Goal: Transaction & Acquisition: Purchase product/service

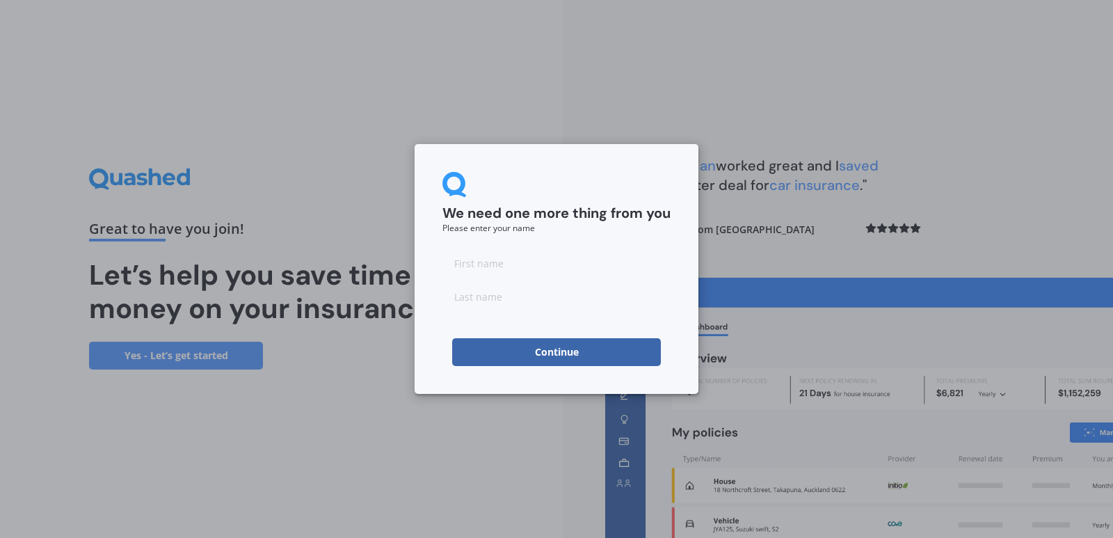
click at [465, 263] on input at bounding box center [556, 263] width 228 height 28
type input "[PERSON_NAME]"
click at [669, 178] on div "We need one more thing from you Please enter your name" at bounding box center [556, 202] width 228 height 61
click at [549, 353] on button "Continue" at bounding box center [556, 352] width 209 height 28
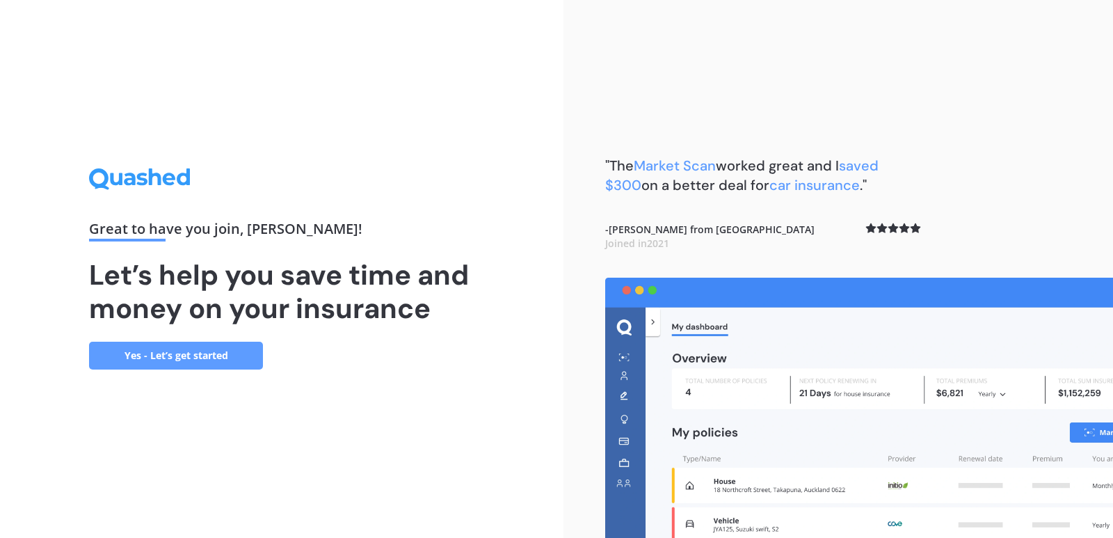
click at [990, 349] on img at bounding box center [859, 407] width 508 height 260
click at [164, 355] on link "Yes - Let’s get started" at bounding box center [176, 355] width 174 height 28
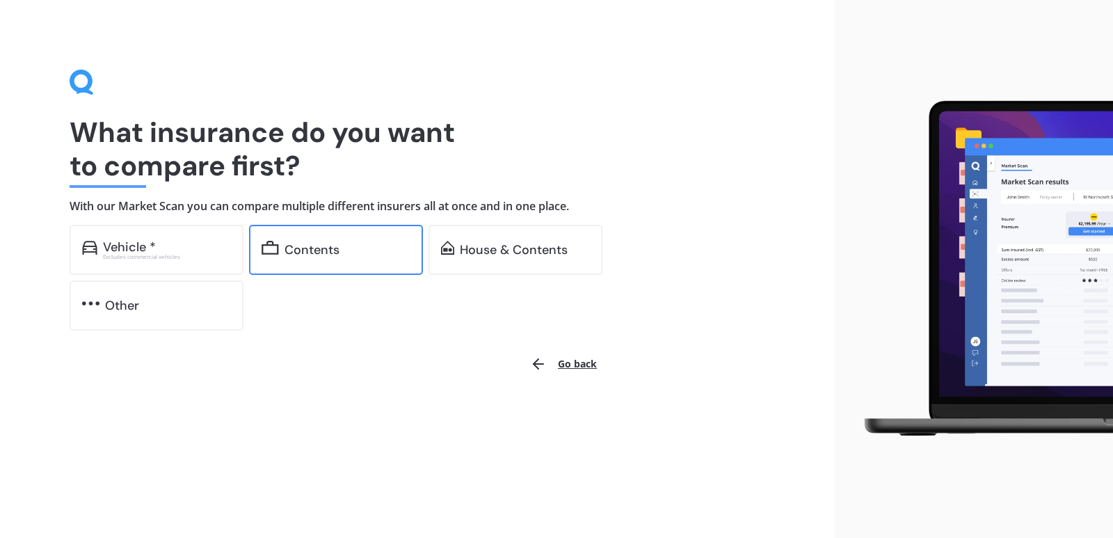
click at [296, 251] on div "Contents" at bounding box center [311, 250] width 55 height 14
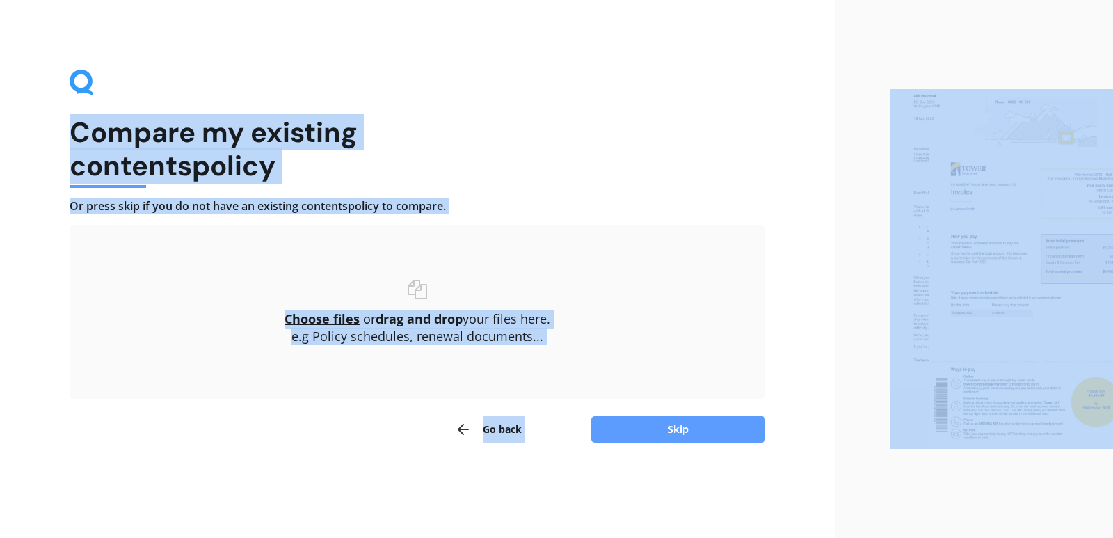
drag, startPoint x: 886, startPoint y: 75, endPoint x: 679, endPoint y: 86, distance: 207.5
click at [679, 86] on div "Compare my existing contents policy Or press skip if you do not have an existin…" at bounding box center [556, 269] width 1113 height 538
click at [660, 435] on button "Skip" at bounding box center [678, 429] width 174 height 26
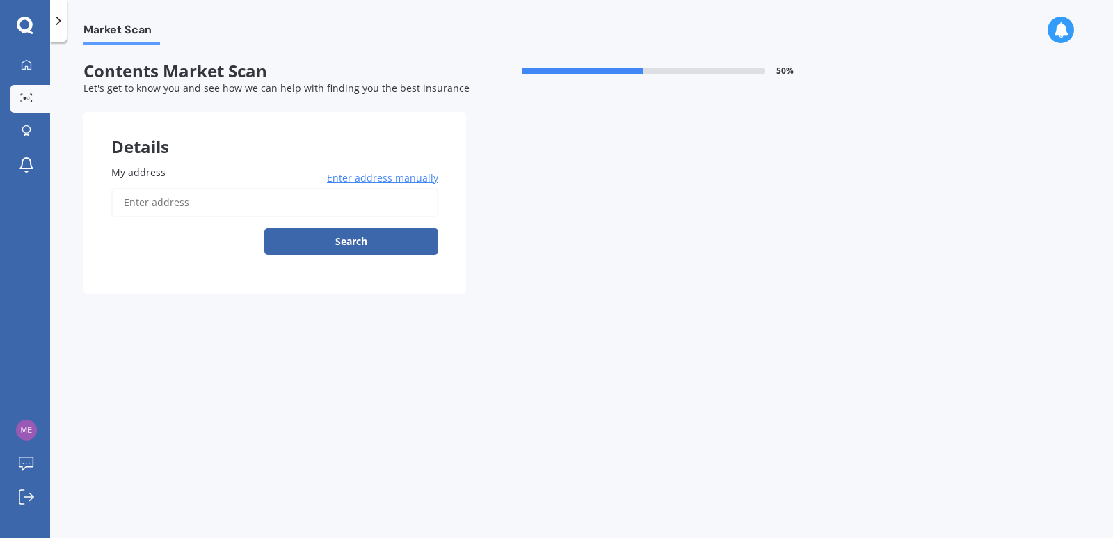
click at [145, 176] on span "My address" at bounding box center [138, 172] width 54 height 13
click at [145, 188] on input "My address" at bounding box center [274, 202] width 327 height 29
type input "[STREET_ADDRESS]"
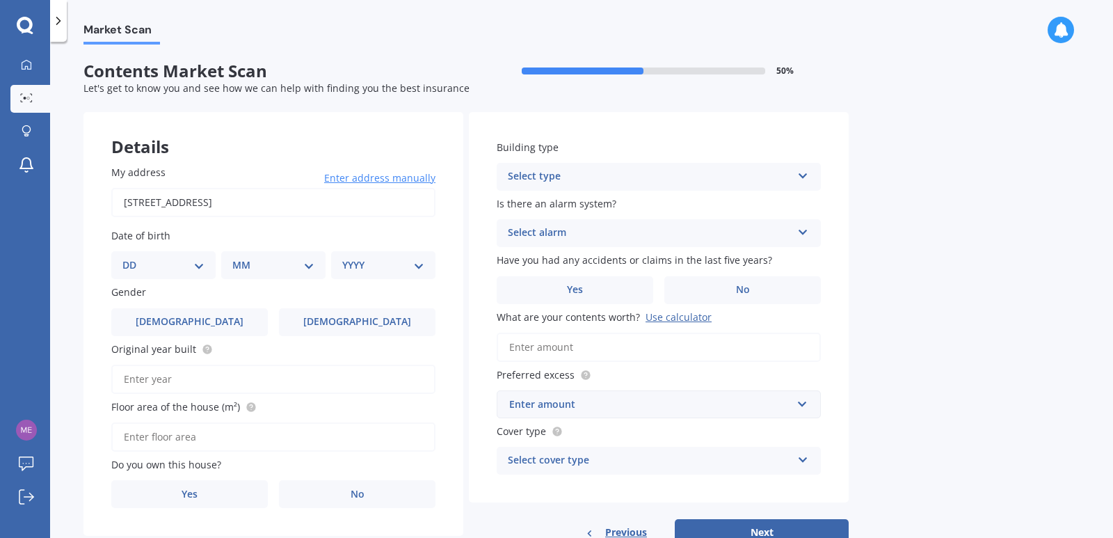
drag, startPoint x: 122, startPoint y: 265, endPoint x: 131, endPoint y: 259, distance: 10.6
click at [122, 264] on div "DD 01 02 03 04 05 06 07 08 09 10 11 12 13 14 15 16 17 18 19 20 21 22 23 24 25 2…" at bounding box center [163, 265] width 104 height 28
click at [165, 271] on select "DD 01 02 03 04 05 06 07 08 09 10 11 12 13 14 15 16 17 18 19 20 21 22 23 24 25 2…" at bounding box center [163, 264] width 82 height 15
select select "10"
click at [134, 257] on select "DD 01 02 03 04 05 06 07 08 09 10 11 12 13 14 15 16 17 18 19 20 21 22 23 24 25 2…" at bounding box center [163, 264] width 82 height 15
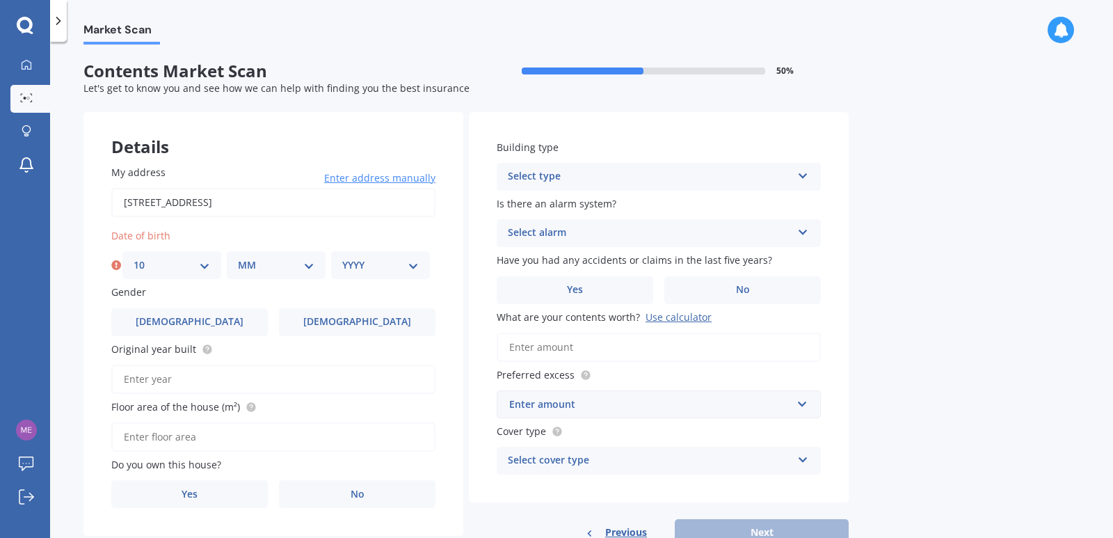
click at [252, 266] on select "MM 01 02 03 04 05 06 07 08 09 10 11 12" at bounding box center [276, 264] width 76 height 15
select select "05"
click at [238, 257] on select "MM 01 02 03 04 05 06 07 08 09 10 11 12" at bounding box center [276, 264] width 76 height 15
click at [410, 264] on select "YYYY 2009 2008 2007 2006 2005 2004 2003 2002 2001 2000 1999 1998 1997 1996 1995…" at bounding box center [380, 264] width 76 height 15
click at [414, 266] on select "YYYY 2009 2008 2007 2006 2005 2004 2003 2002 2001 2000 1999 1998 1997 1996 1995…" at bounding box center [380, 264] width 76 height 15
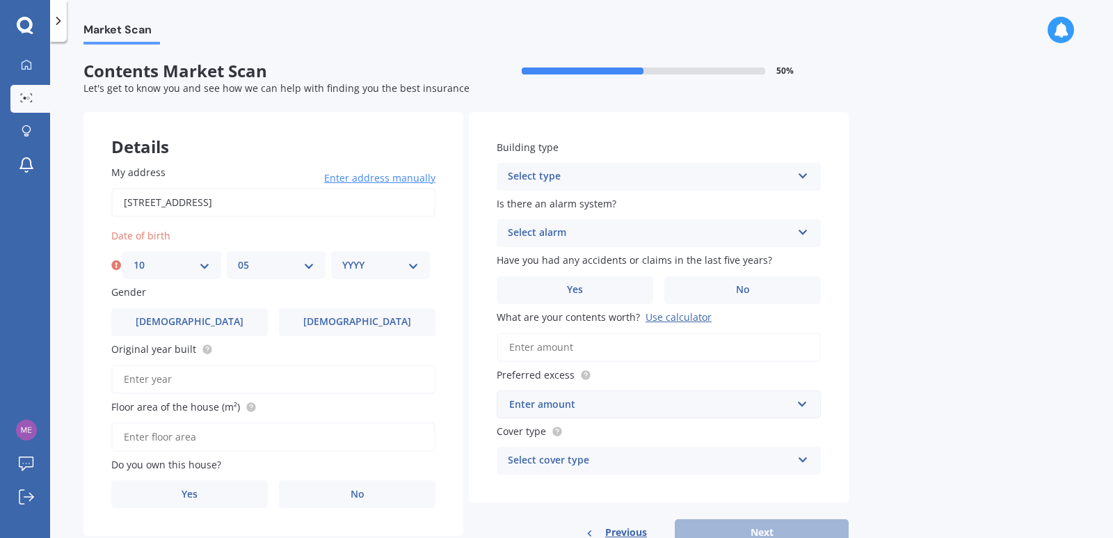
click at [392, 263] on select "YYYY 2009 2008 2007 2006 2005 2004 2003 2002 2001 2000 1999 1998 1997 1996 1995…" at bounding box center [380, 264] width 76 height 15
select select "1955"
click at [342, 257] on select "YYYY 2009 2008 2007 2006 2005 2004 2003 2002 2001 2000 1999 1998 1997 1996 1995…" at bounding box center [380, 264] width 76 height 15
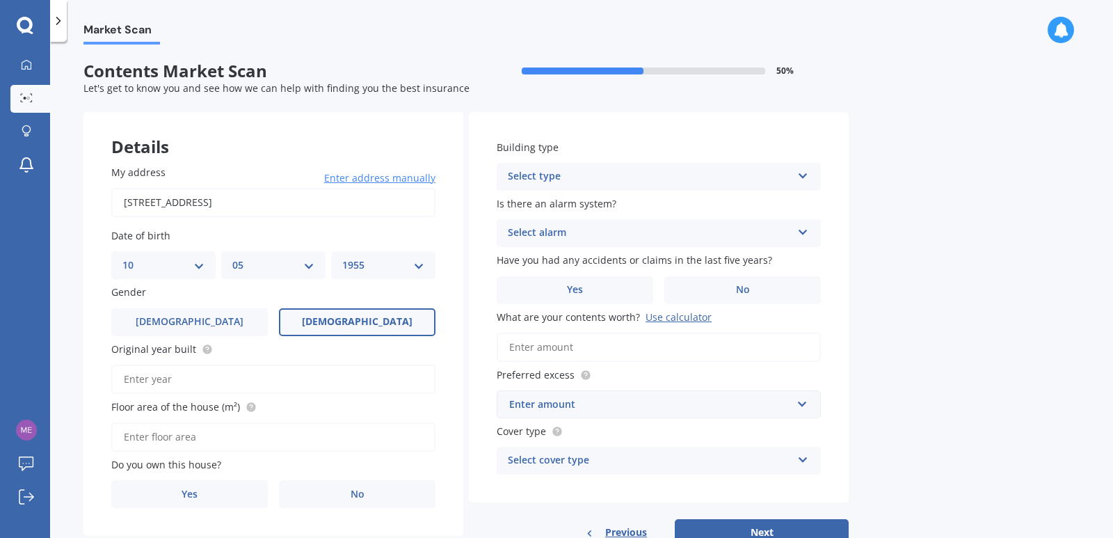
click at [361, 323] on span "[DEMOGRAPHIC_DATA]" at bounding box center [357, 322] width 111 height 12
click at [0, 0] on input "[DEMOGRAPHIC_DATA]" at bounding box center [0, 0] width 0 height 0
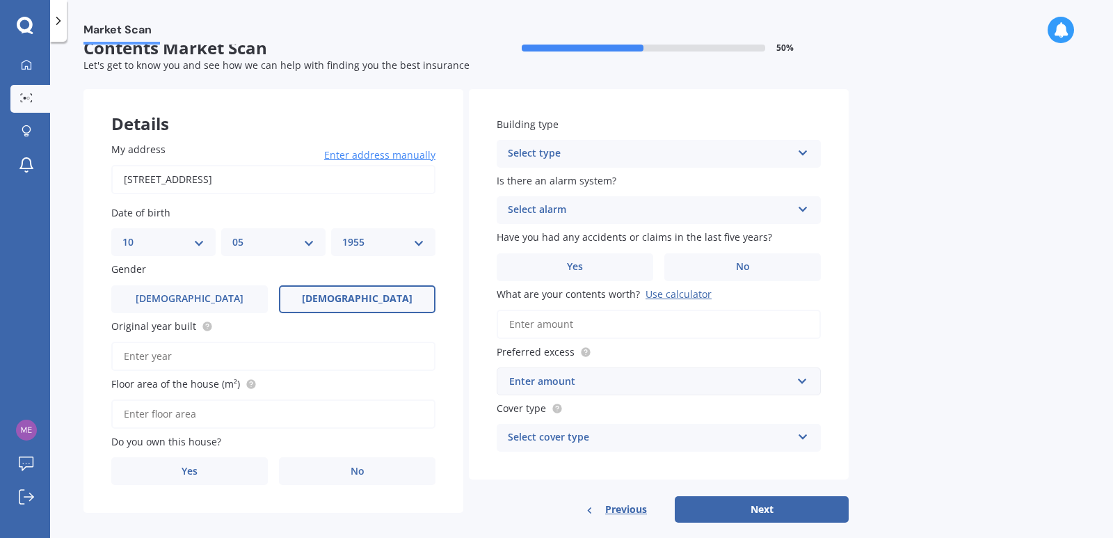
scroll to position [44, 0]
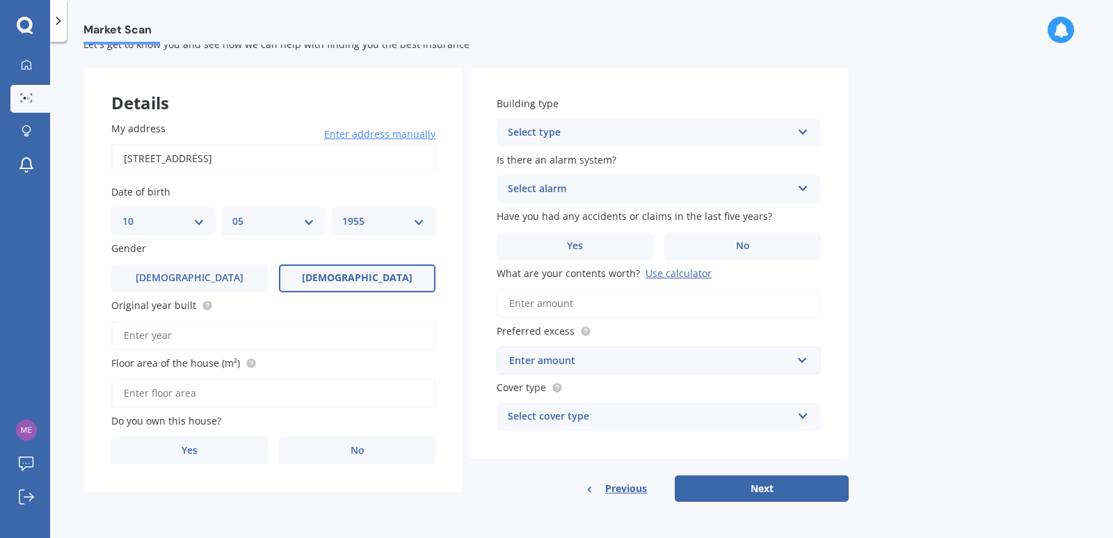
click at [194, 336] on input "Original year built" at bounding box center [273, 335] width 324 height 29
type input "2009"
click at [191, 397] on input "Floor area of the house (m²)" at bounding box center [273, 392] width 324 height 29
type input "80"
click at [189, 456] on span "Yes" at bounding box center [190, 450] width 17 height 12
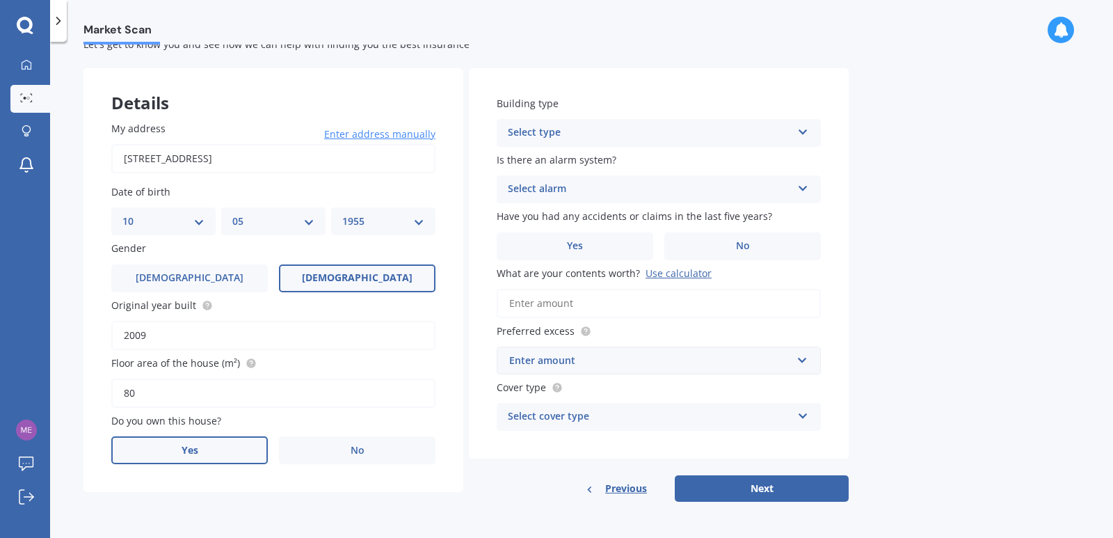
click at [0, 0] on input "Yes" at bounding box center [0, 0] width 0 height 0
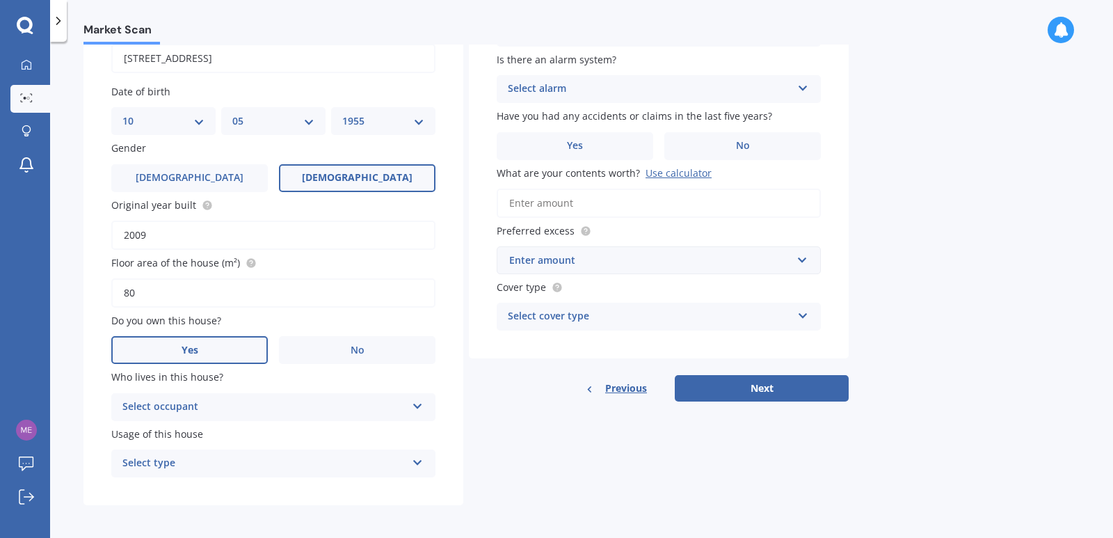
scroll to position [147, 0]
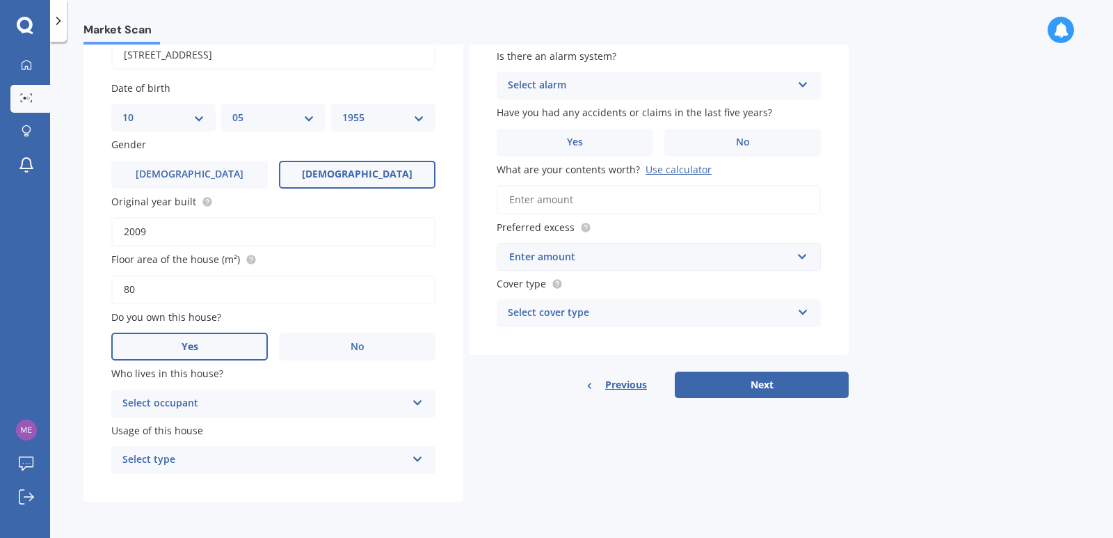
click at [414, 404] on icon at bounding box center [418, 400] width 12 height 10
click at [131, 434] on span "Owner" at bounding box center [138, 430] width 31 height 13
click at [417, 459] on icon at bounding box center [418, 456] width 12 height 10
click at [136, 485] on span "Permanent" at bounding box center [149, 486] width 53 height 13
click at [804, 86] on icon at bounding box center [803, 82] width 12 height 10
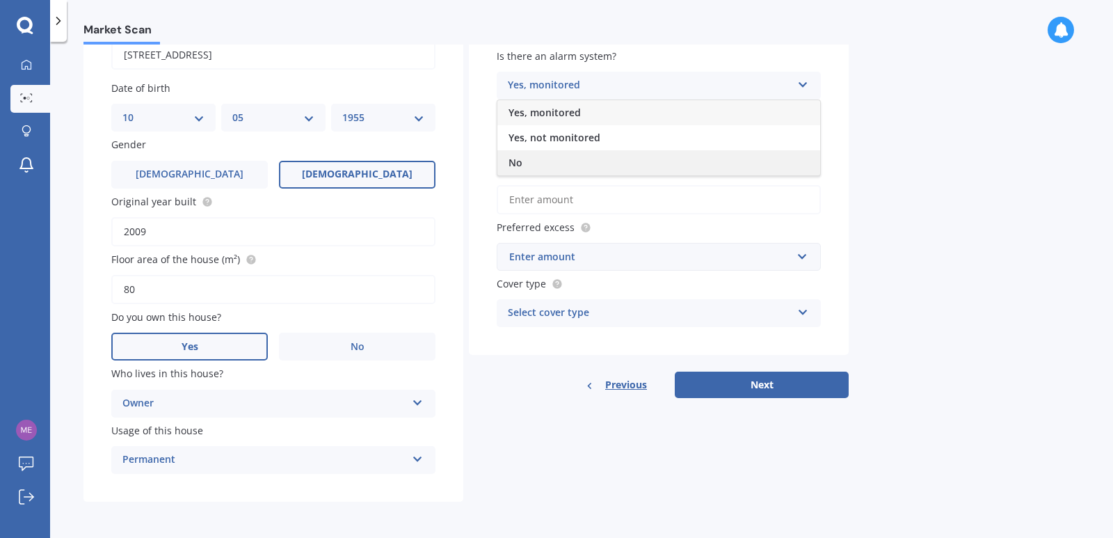
click at [516, 161] on span "No" at bounding box center [515, 162] width 14 height 13
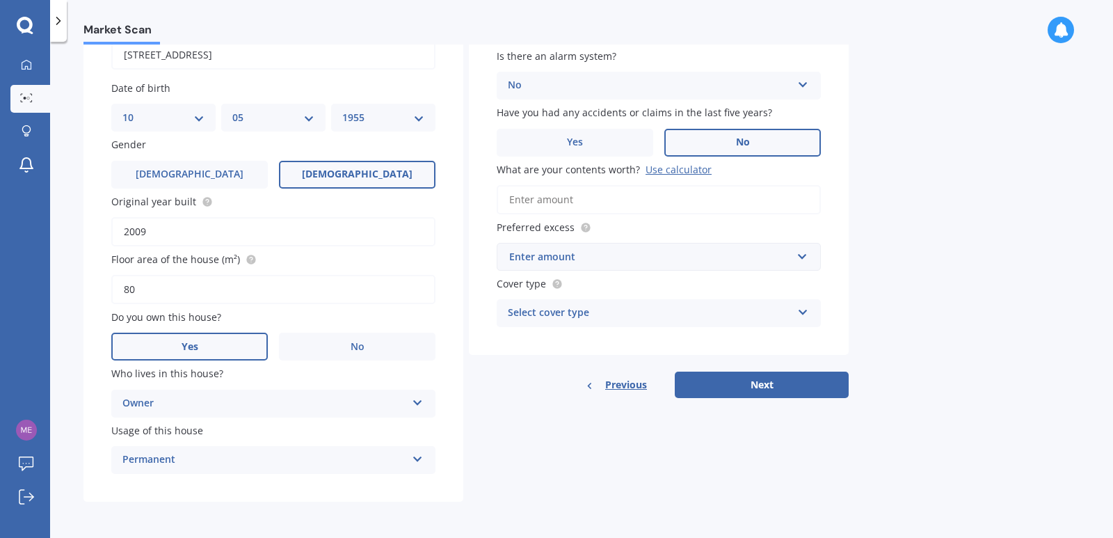
click at [752, 144] on label "No" at bounding box center [742, 143] width 156 height 28
click at [0, 0] on input "No" at bounding box center [0, 0] width 0 height 0
click at [739, 143] on span "No" at bounding box center [743, 142] width 14 height 12
click at [0, 0] on input "No" at bounding box center [0, 0] width 0 height 0
click at [577, 188] on input "What are your contents worth? Use calculator" at bounding box center [659, 199] width 324 height 29
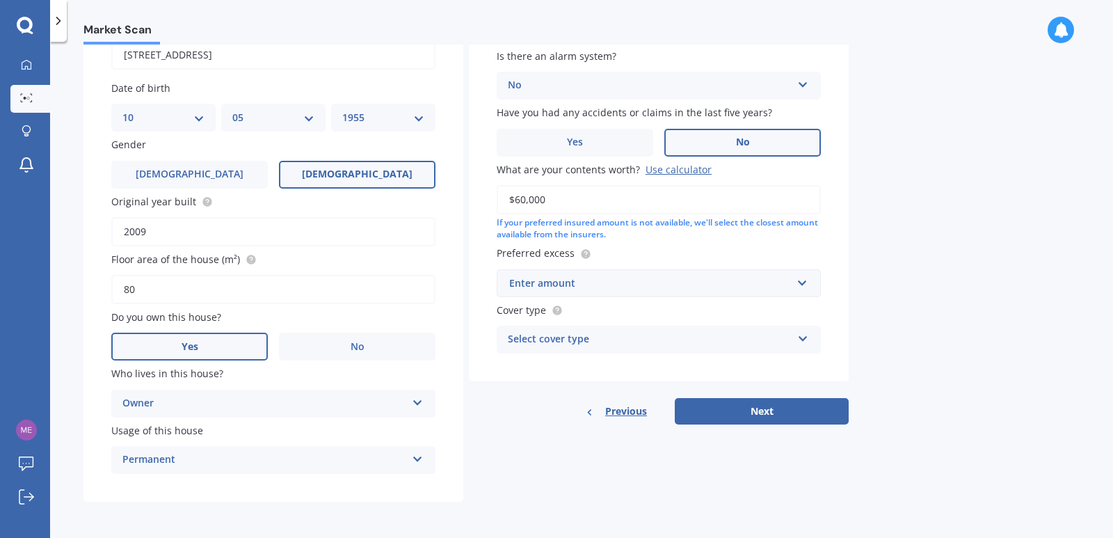
type input "$60,000"
click at [540, 288] on div "Enter amount" at bounding box center [650, 282] width 282 height 15
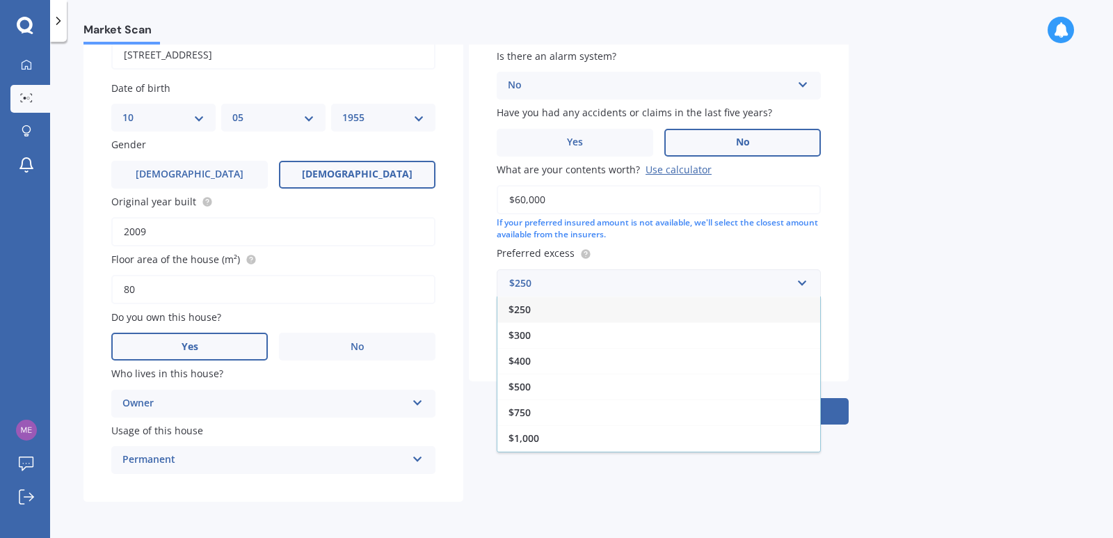
drag, startPoint x: 517, startPoint y: 385, endPoint x: 701, endPoint y: 312, distance: 198.5
click at [518, 384] on span "$500" at bounding box center [519, 386] width 22 height 13
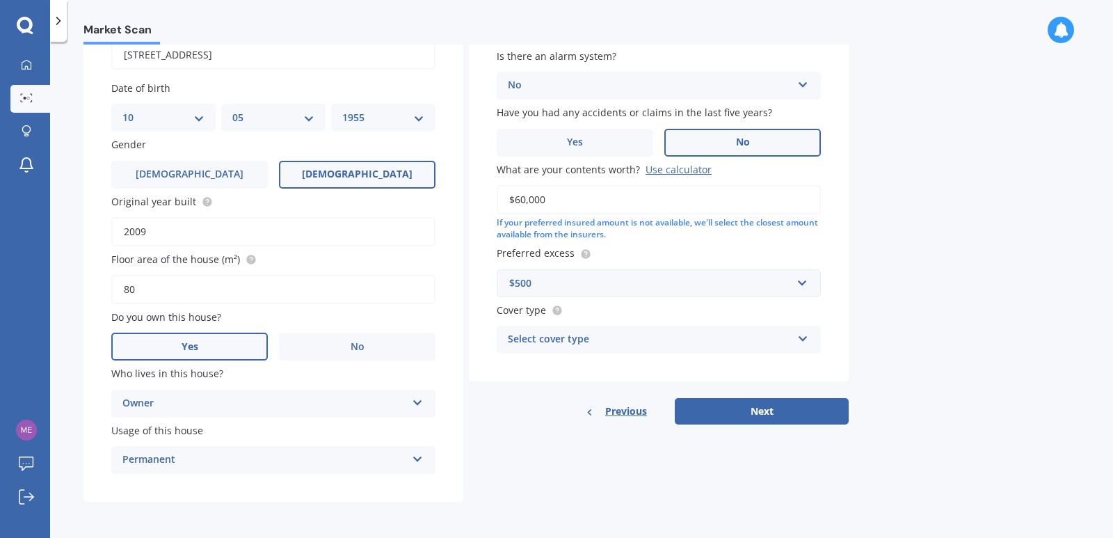
click at [801, 338] on icon at bounding box center [803, 336] width 12 height 10
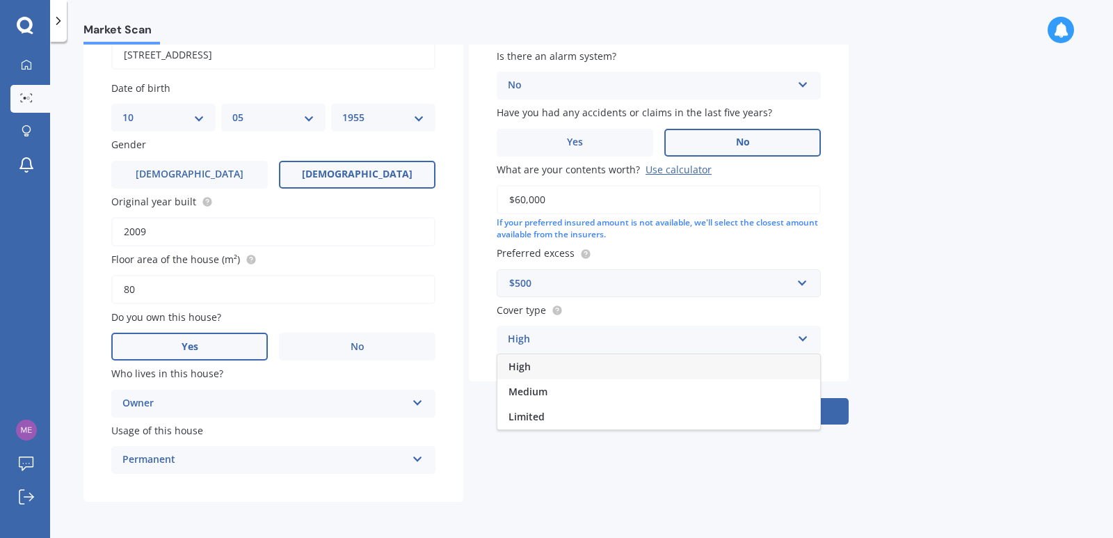
drag, startPoint x: 534, startPoint y: 389, endPoint x: 540, endPoint y: 380, distance: 10.0
click at [534, 387] on span "Medium" at bounding box center [527, 391] width 39 height 13
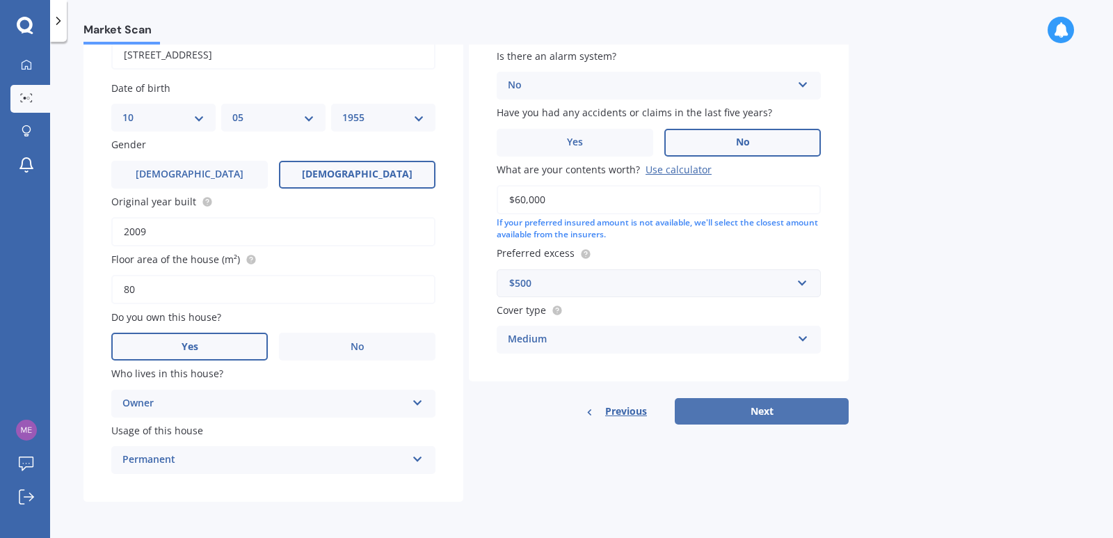
click at [762, 412] on button "Next" at bounding box center [762, 411] width 174 height 26
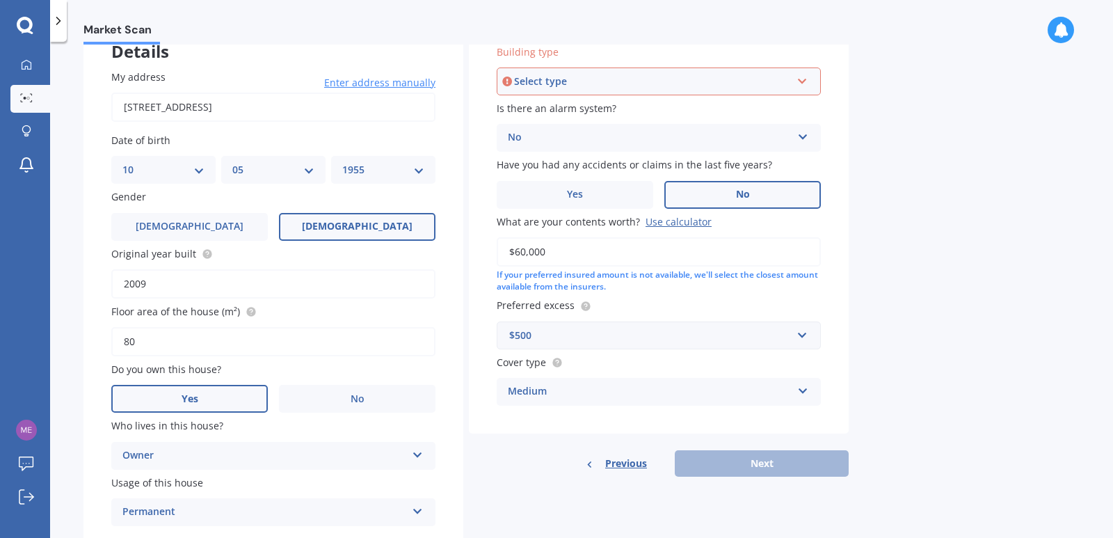
click at [796, 79] on div "Select type Freestanding Multi-unit (in a block of 6 or less) Multi-unit (in a …" at bounding box center [659, 81] width 324 height 28
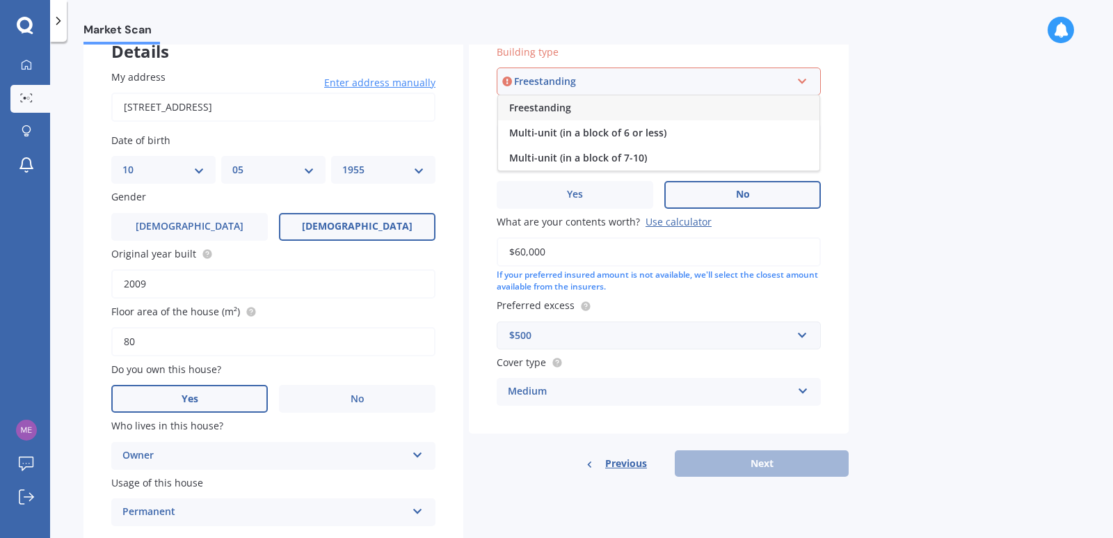
scroll to position [147, 0]
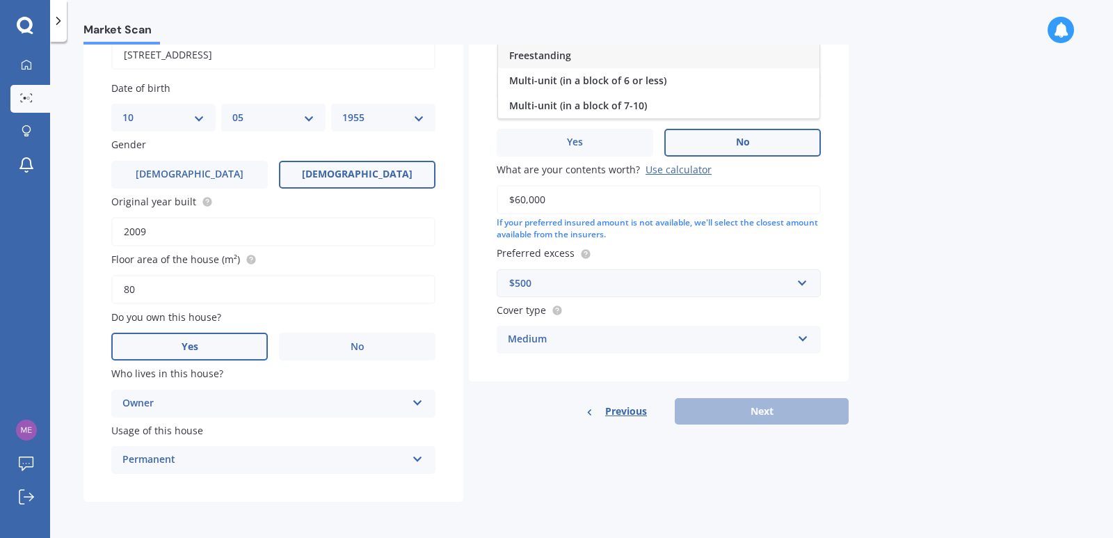
click at [545, 106] on span "Multi-unit (in a block of 7-10)" at bounding box center [578, 105] width 138 height 13
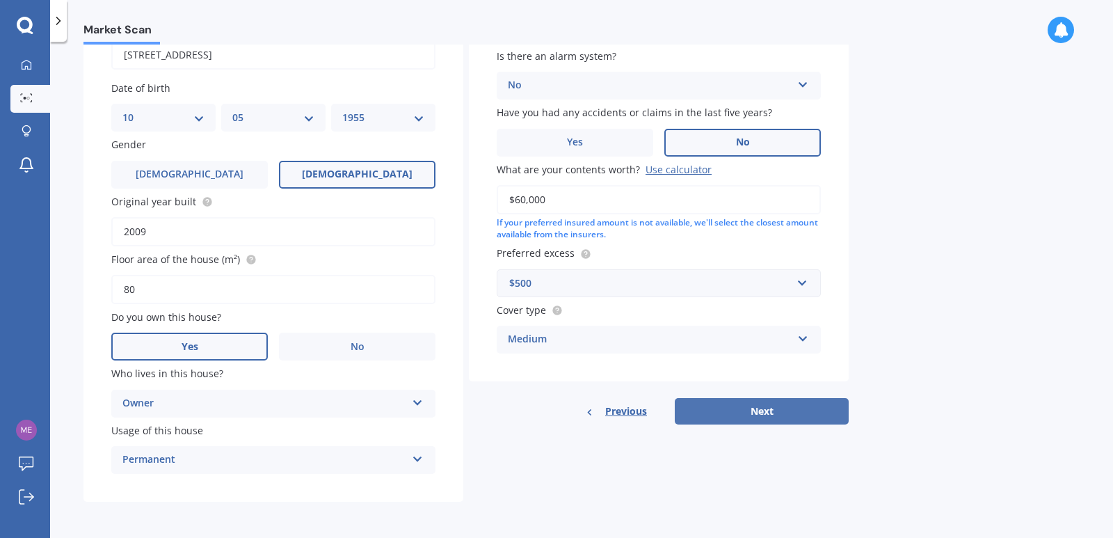
click at [761, 412] on button "Next" at bounding box center [762, 411] width 174 height 26
select select "10"
select select "05"
select select "1955"
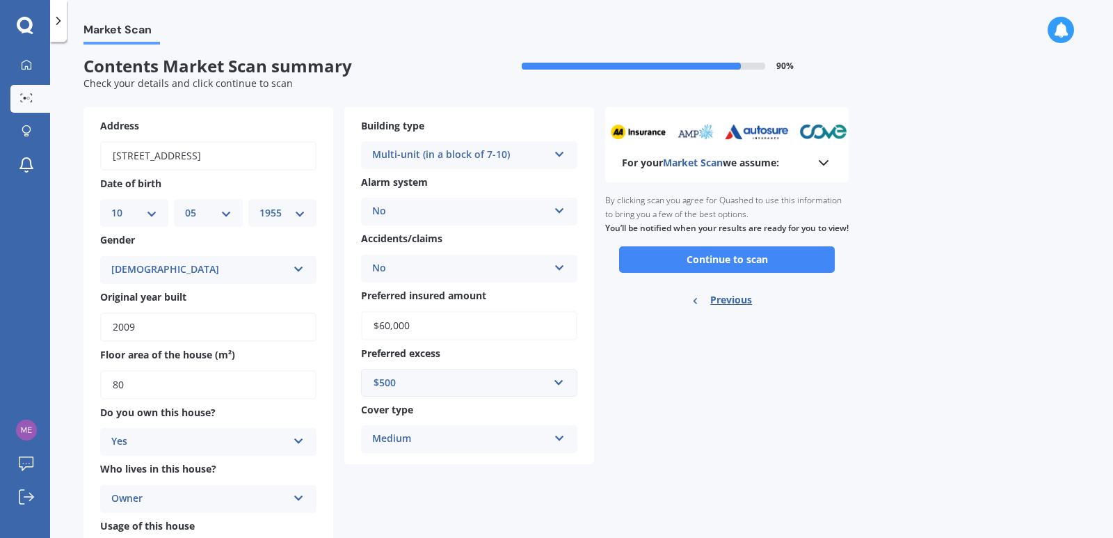
scroll to position [0, 0]
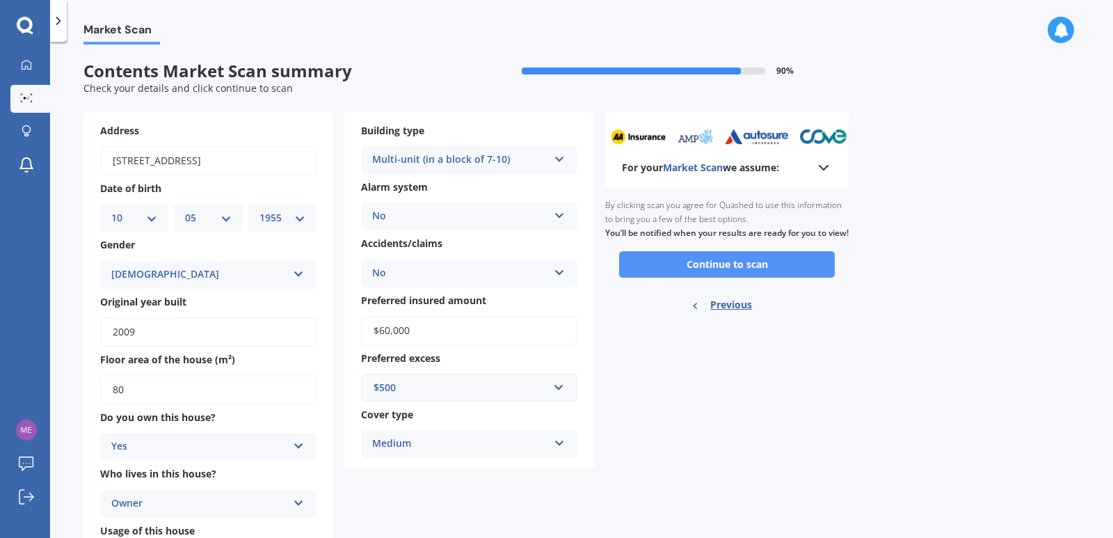
click at [708, 277] on button "Continue to scan" at bounding box center [727, 264] width 216 height 26
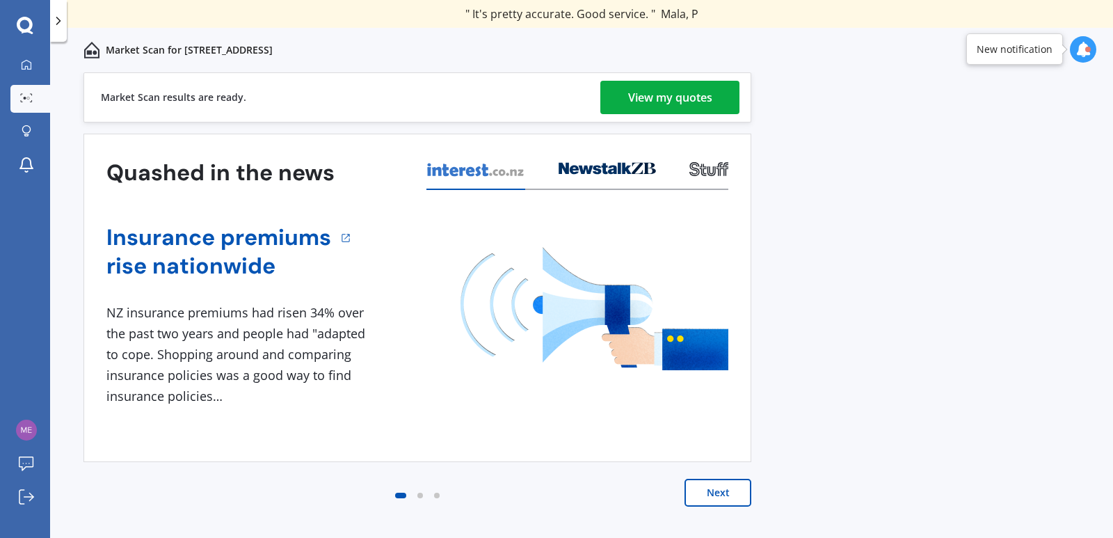
click at [691, 101] on div "View my quotes" at bounding box center [670, 97] width 84 height 33
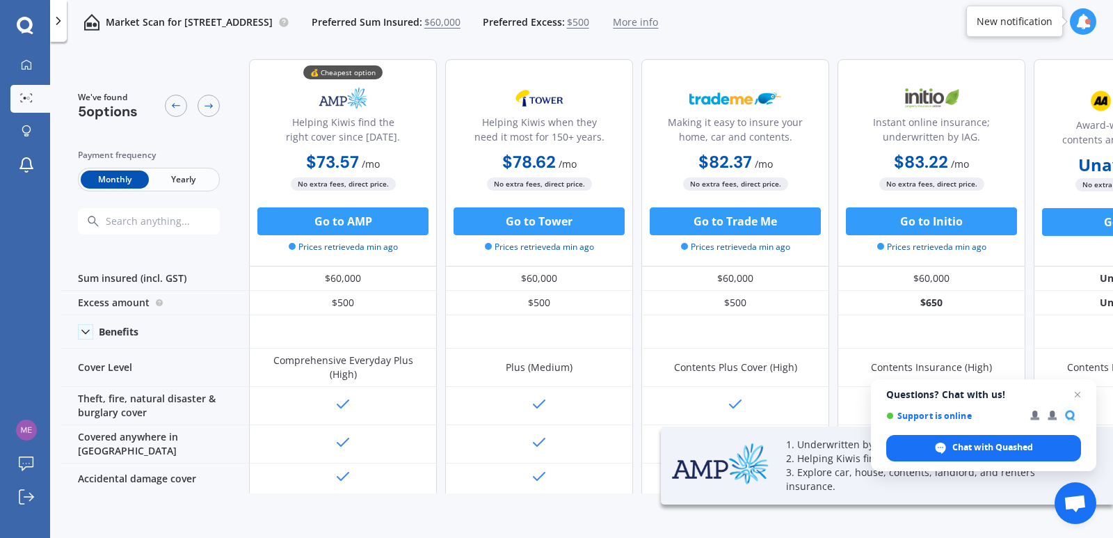
click at [184, 180] on span "Yearly" at bounding box center [183, 179] width 68 height 18
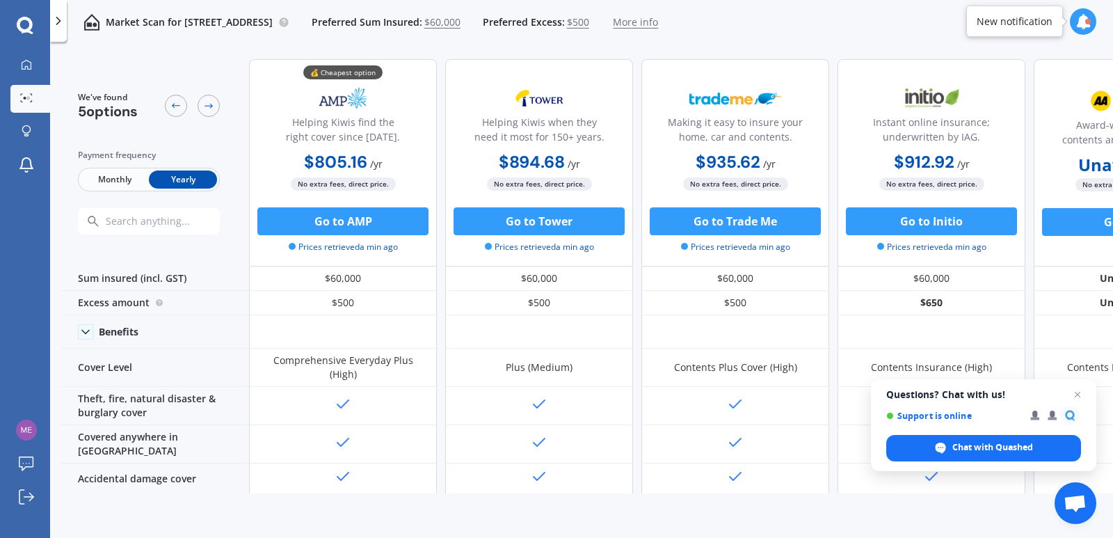
scroll to position [0, 115]
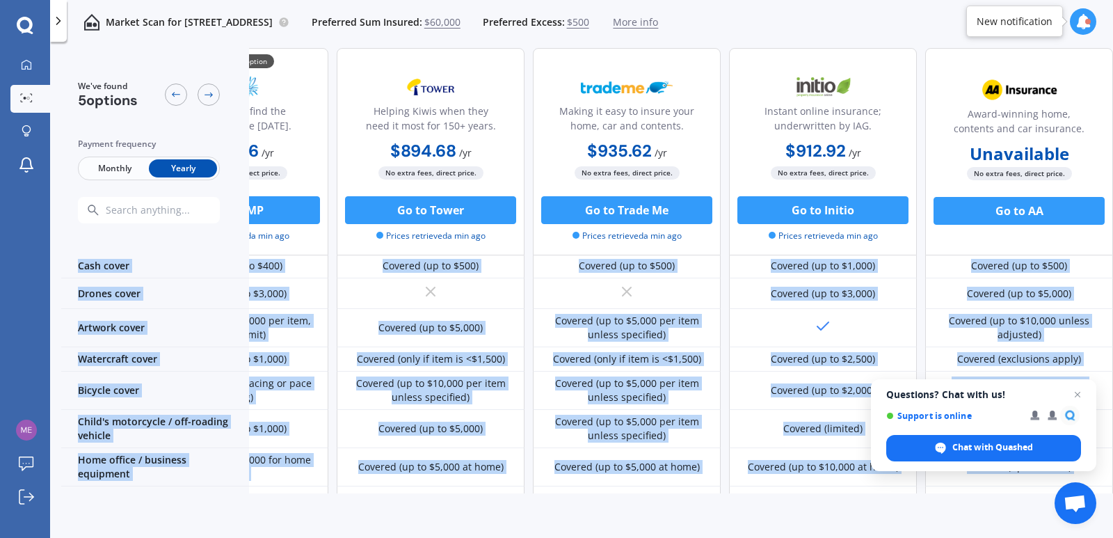
drag, startPoint x: 171, startPoint y: 481, endPoint x: 207, endPoint y: 485, distance: 36.5
click at [207, 485] on div "We've found 5 options Payment frequency Monthly Yearly 💰 Cheapest option Helpin…" at bounding box center [587, 270] width 1052 height 445
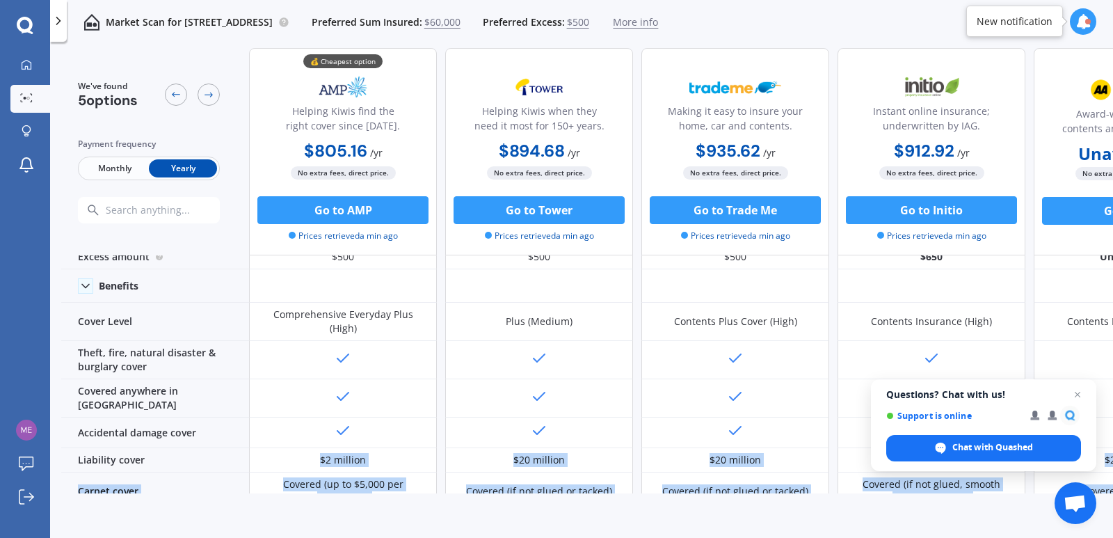
scroll to position [0, 0]
